Goal: Task Accomplishment & Management: Use online tool/utility

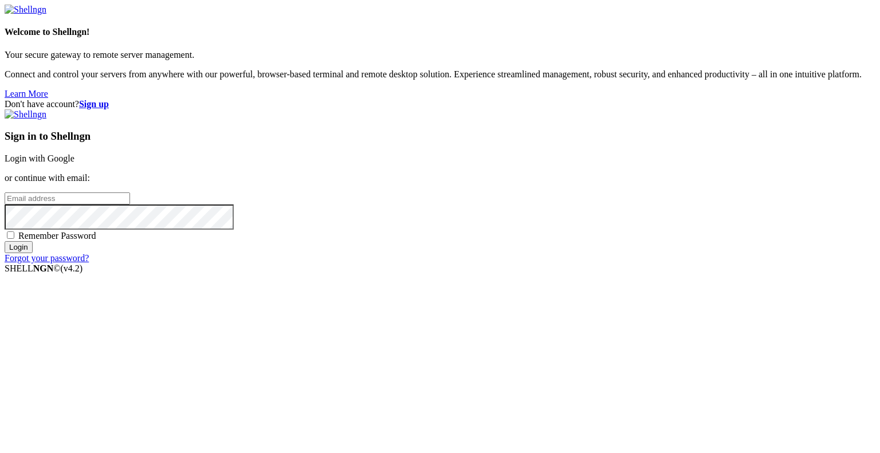
click at [130, 204] on input "email" at bounding box center [67, 198] width 125 height 12
click at [5, 203] on protonpass-control-ab6b at bounding box center [5, 198] width 0 height 10
type input "[EMAIL_ADDRESS][DOMAIN_NAME]"
click at [33, 253] on input "Login" at bounding box center [19, 247] width 28 height 12
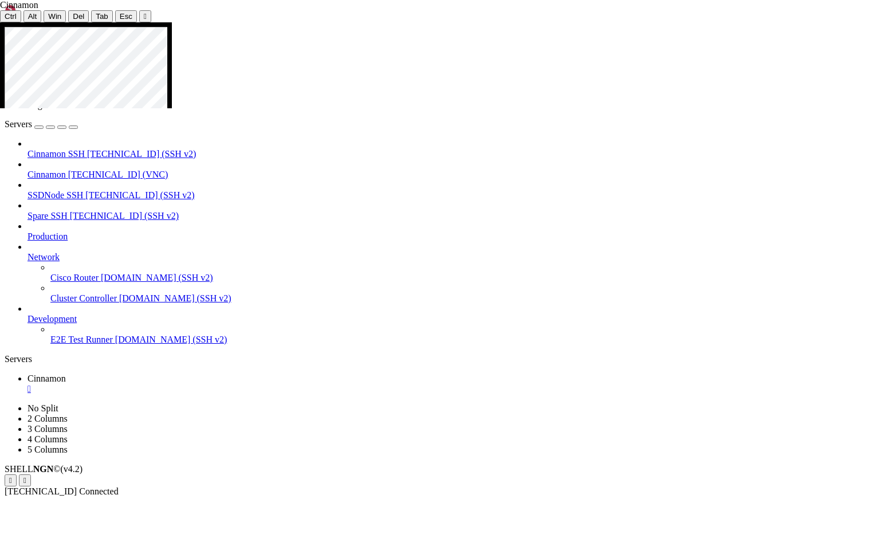
drag, startPoint x: 57, startPoint y: 125, endPoint x: 238, endPoint y: 494, distance: 410.8
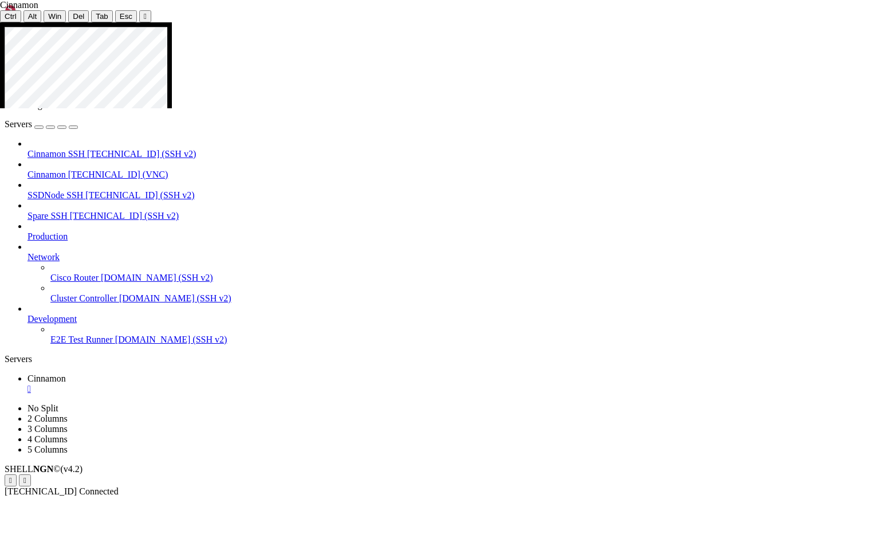
drag, startPoint x: 363, startPoint y: 200, endPoint x: 536, endPoint y: 202, distance: 173.5
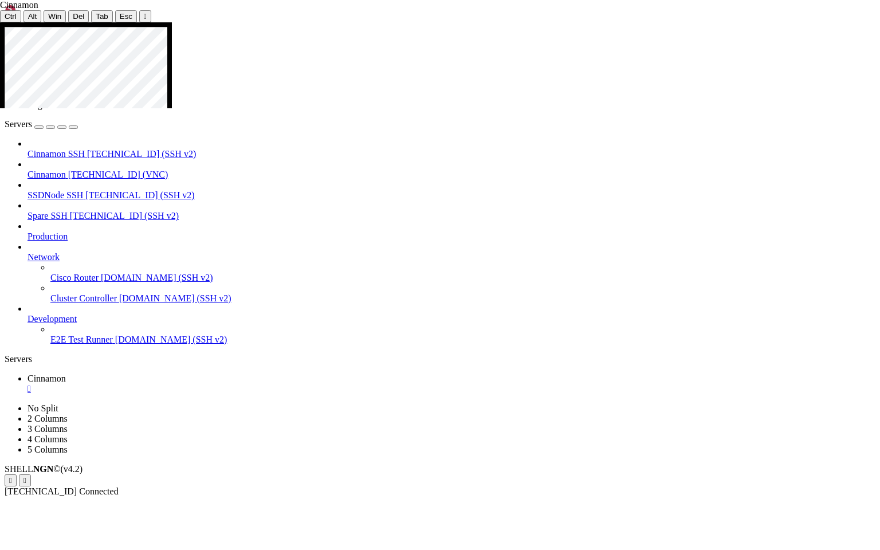
drag, startPoint x: 55, startPoint y: 60, endPoint x: 198, endPoint y: 397, distance: 365.9
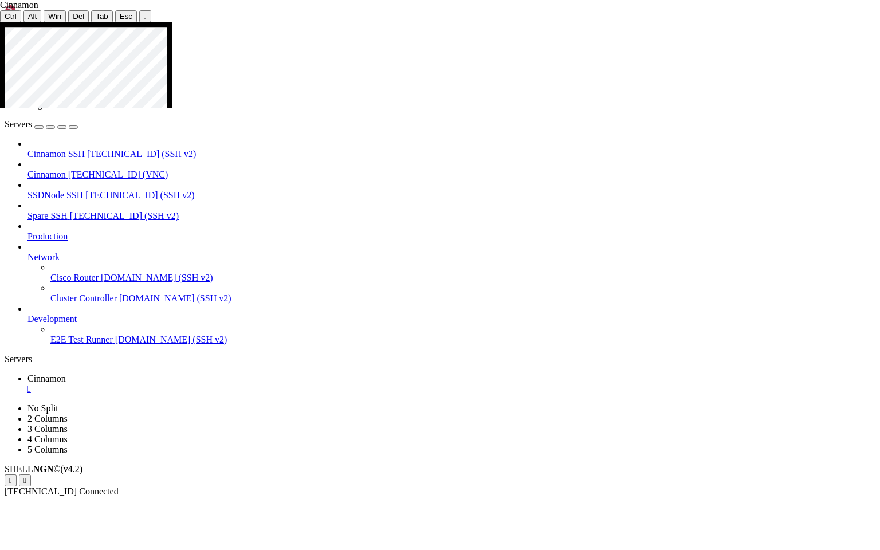
drag, startPoint x: 462, startPoint y: 235, endPoint x: 467, endPoint y: 315, distance: 80.4
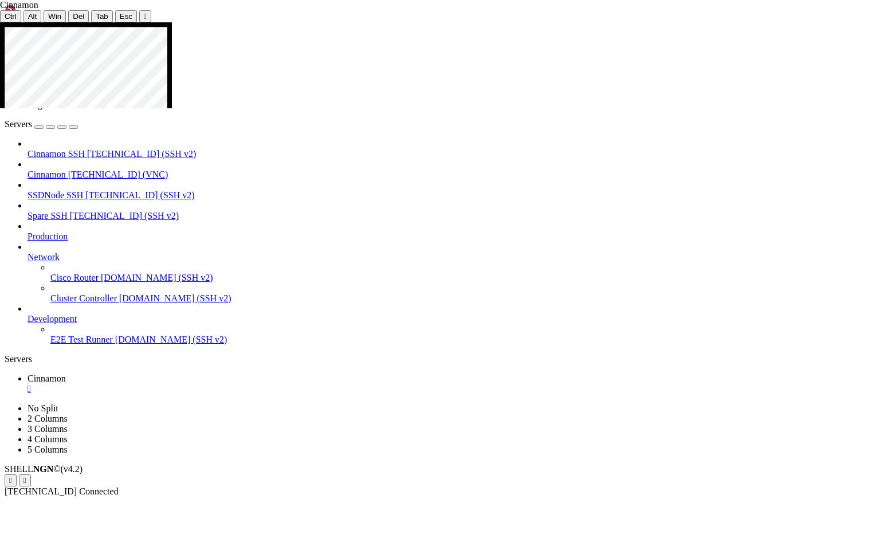
drag, startPoint x: 360, startPoint y: 348, endPoint x: 742, endPoint y: 348, distance: 382.0
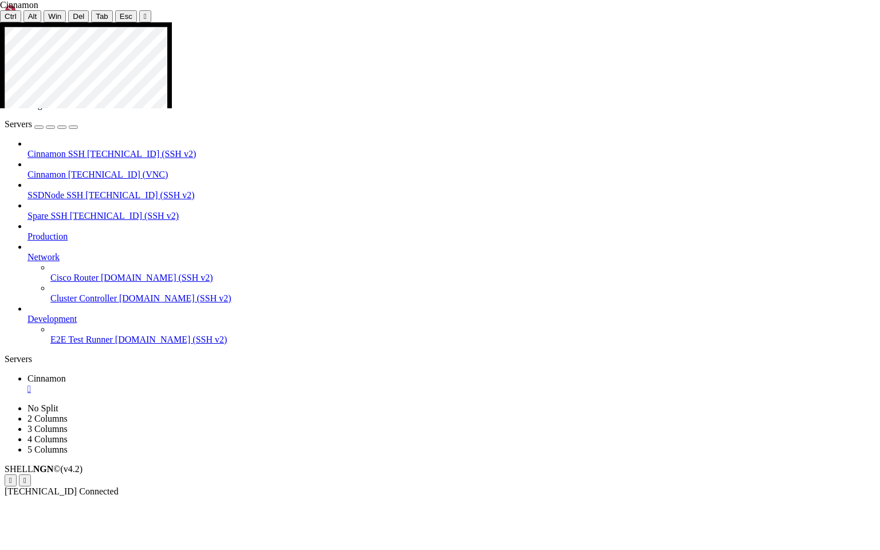
drag, startPoint x: 439, startPoint y: 287, endPoint x: 490, endPoint y: 300, distance: 52.5
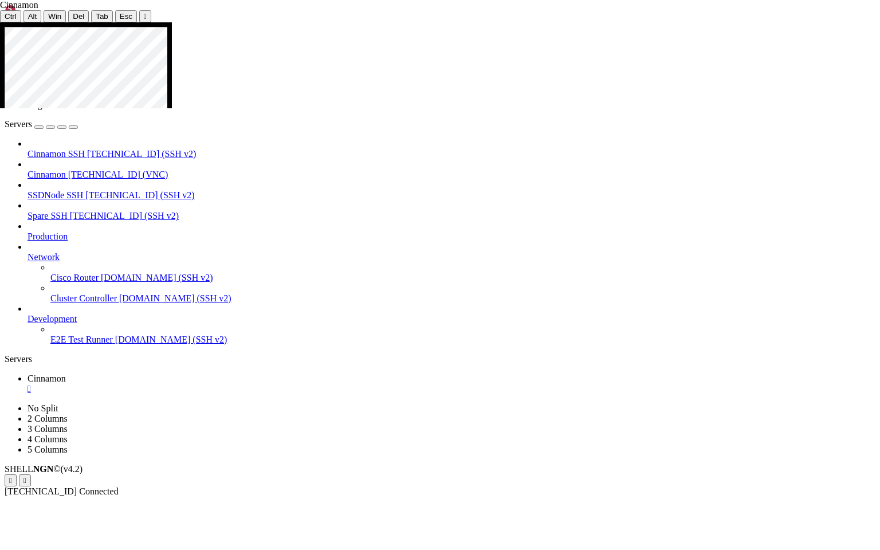
drag, startPoint x: 468, startPoint y: 335, endPoint x: 506, endPoint y: 350, distance: 40.6
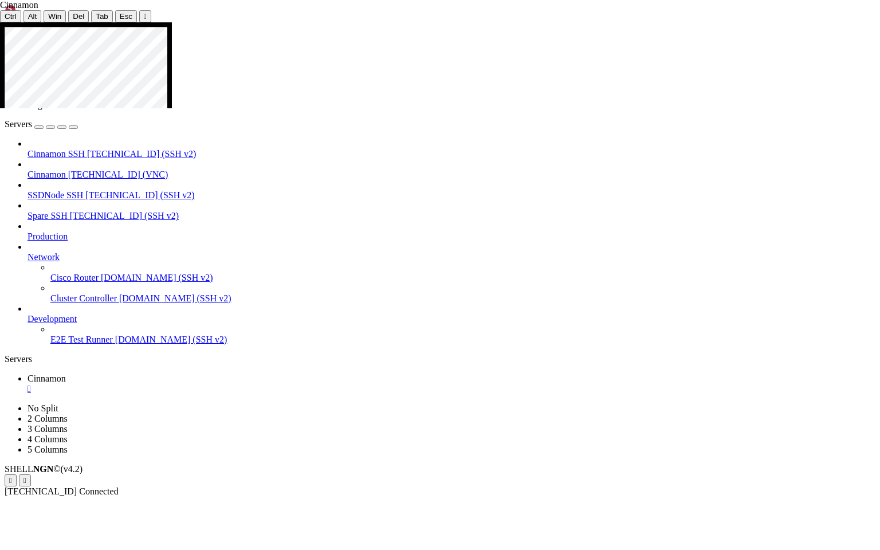
drag, startPoint x: 6, startPoint y: 437, endPoint x: 235, endPoint y: 491, distance: 235.3
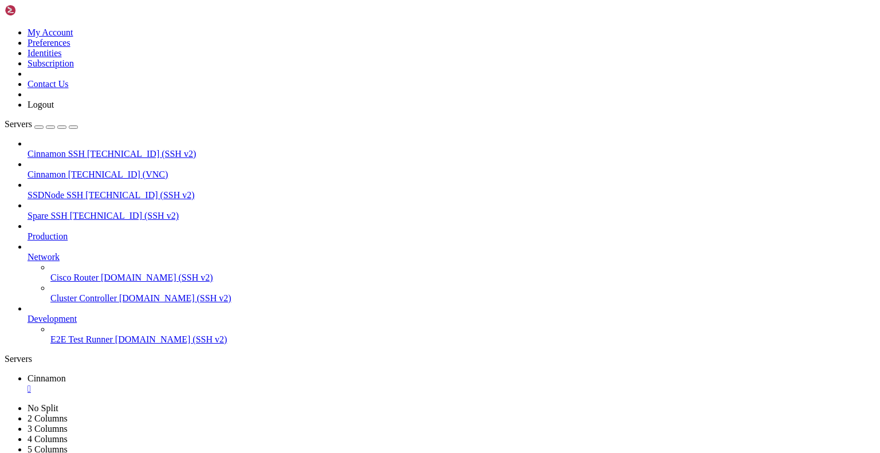
click at [211, 384] on div "" at bounding box center [451, 389] width 848 height 10
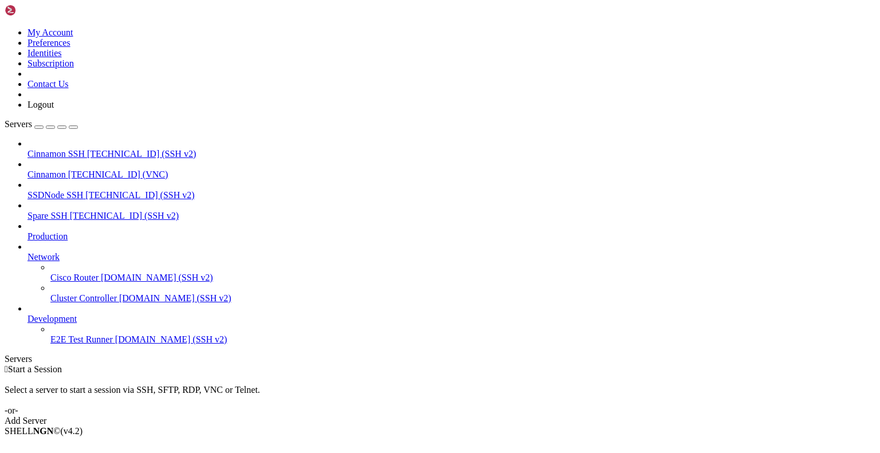
click at [5, 27] on icon at bounding box center [5, 27] width 0 height 0
click at [54, 109] on link "Logout" at bounding box center [40, 105] width 26 height 10
